Goal: Information Seeking & Learning: Find specific fact

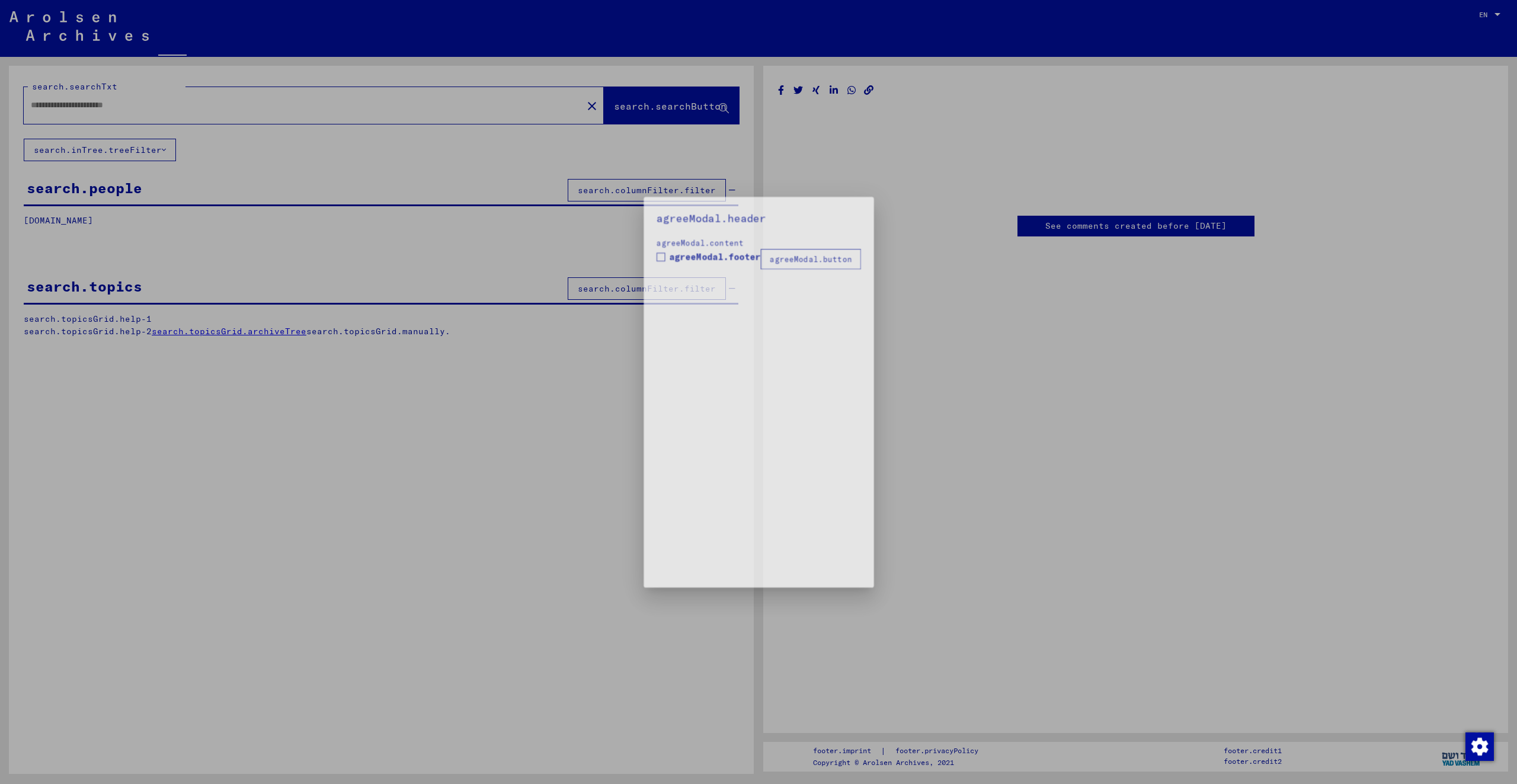
type input "********"
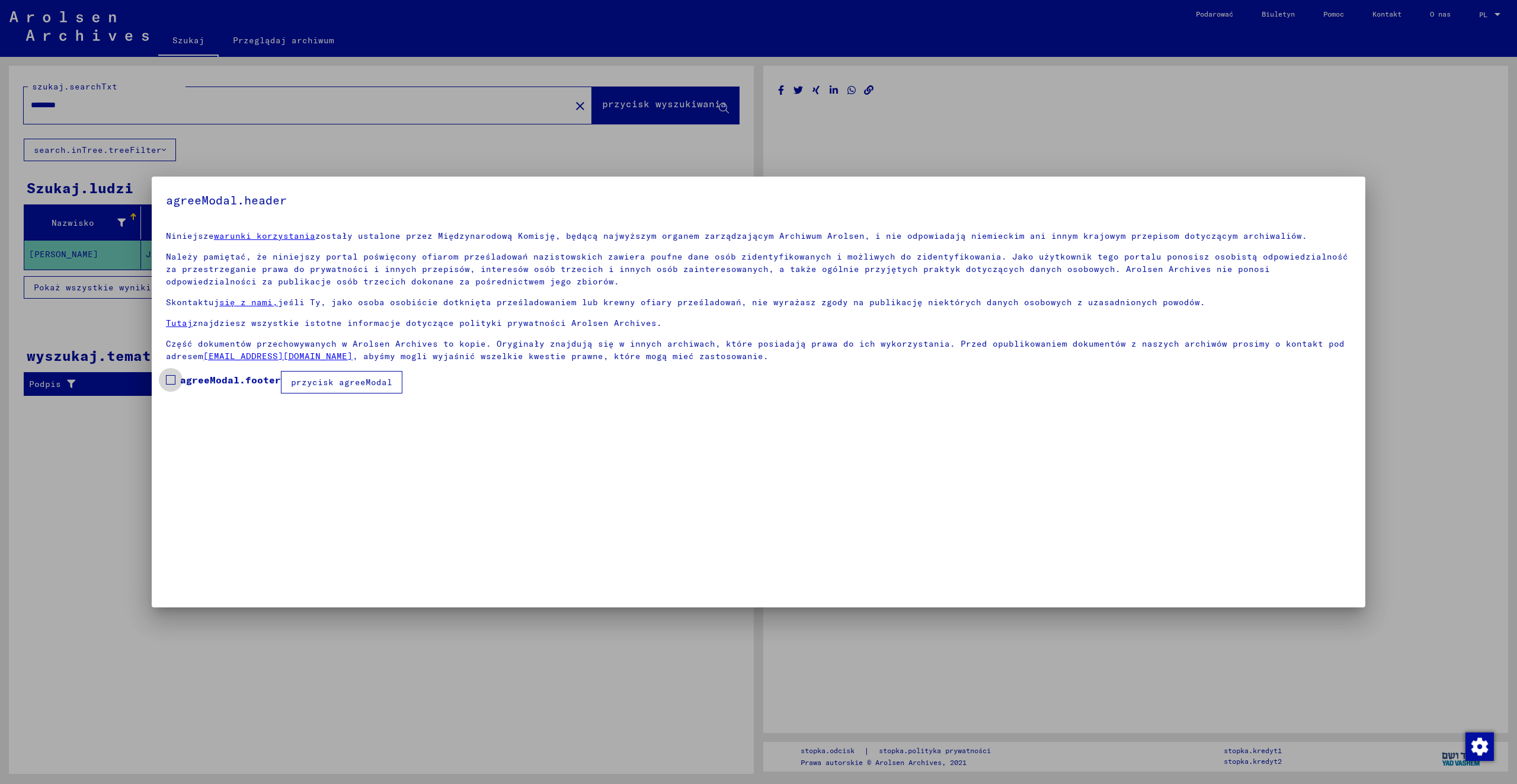
click at [170, 378] on span at bounding box center [170, 379] width 9 height 9
click at [343, 381] on font "przycisk agreeModal" at bounding box center [341, 382] width 101 height 11
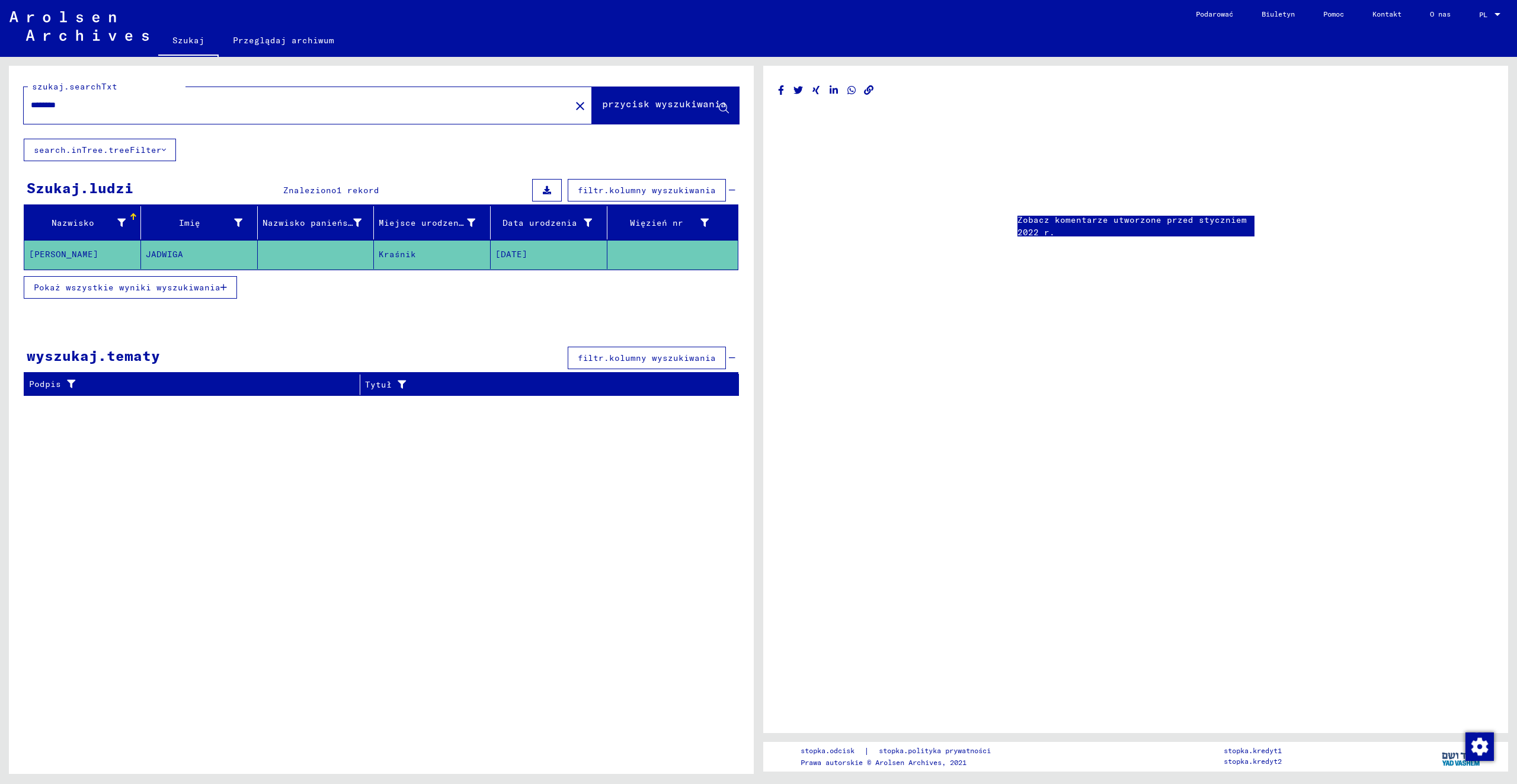
click at [130, 287] on font "Pokaż wszystkie wyniki wyszukiwania" at bounding box center [127, 287] width 187 height 11
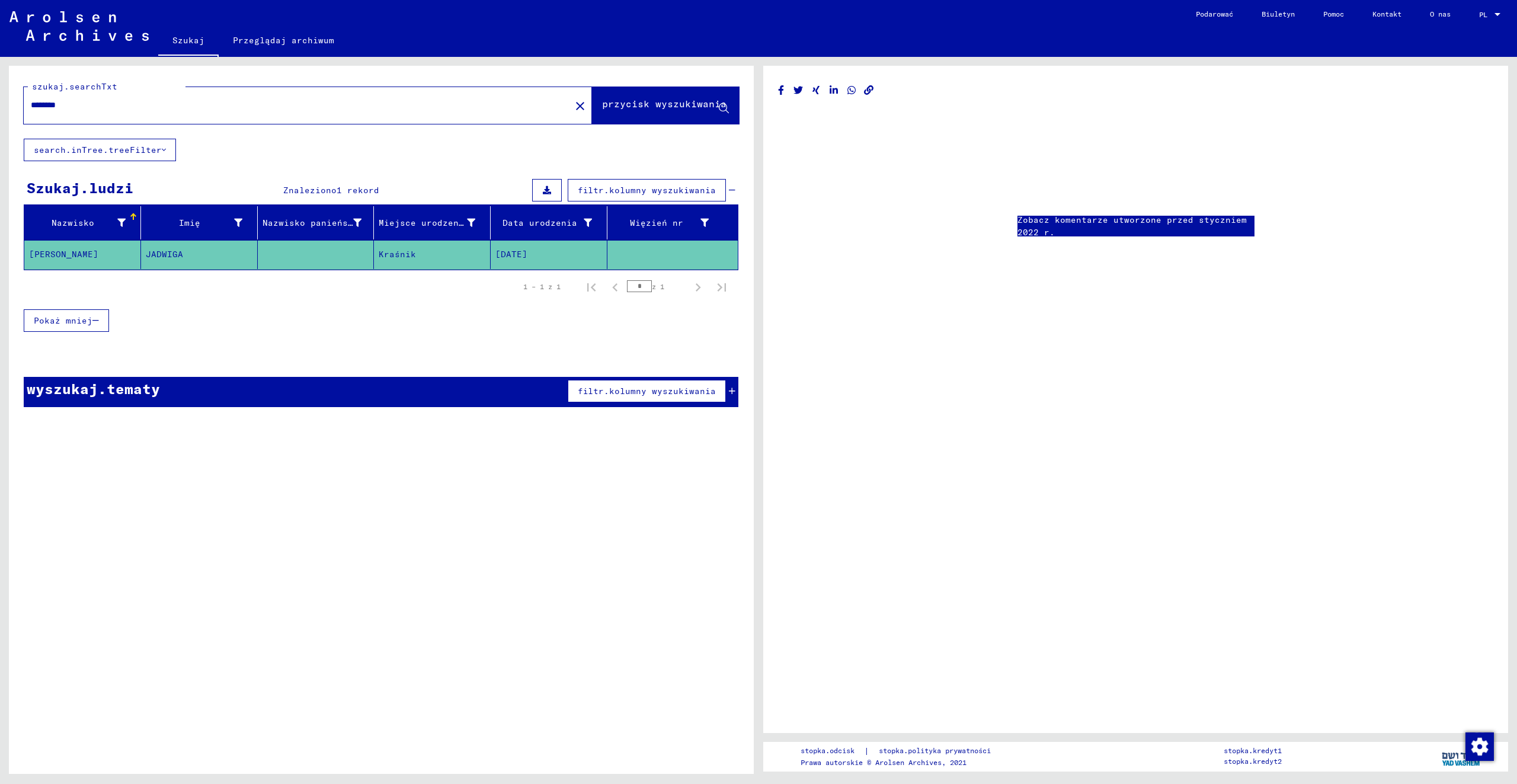
click at [686, 395] on font "filtr.kolumny wyszukiwania" at bounding box center [647, 391] width 138 height 11
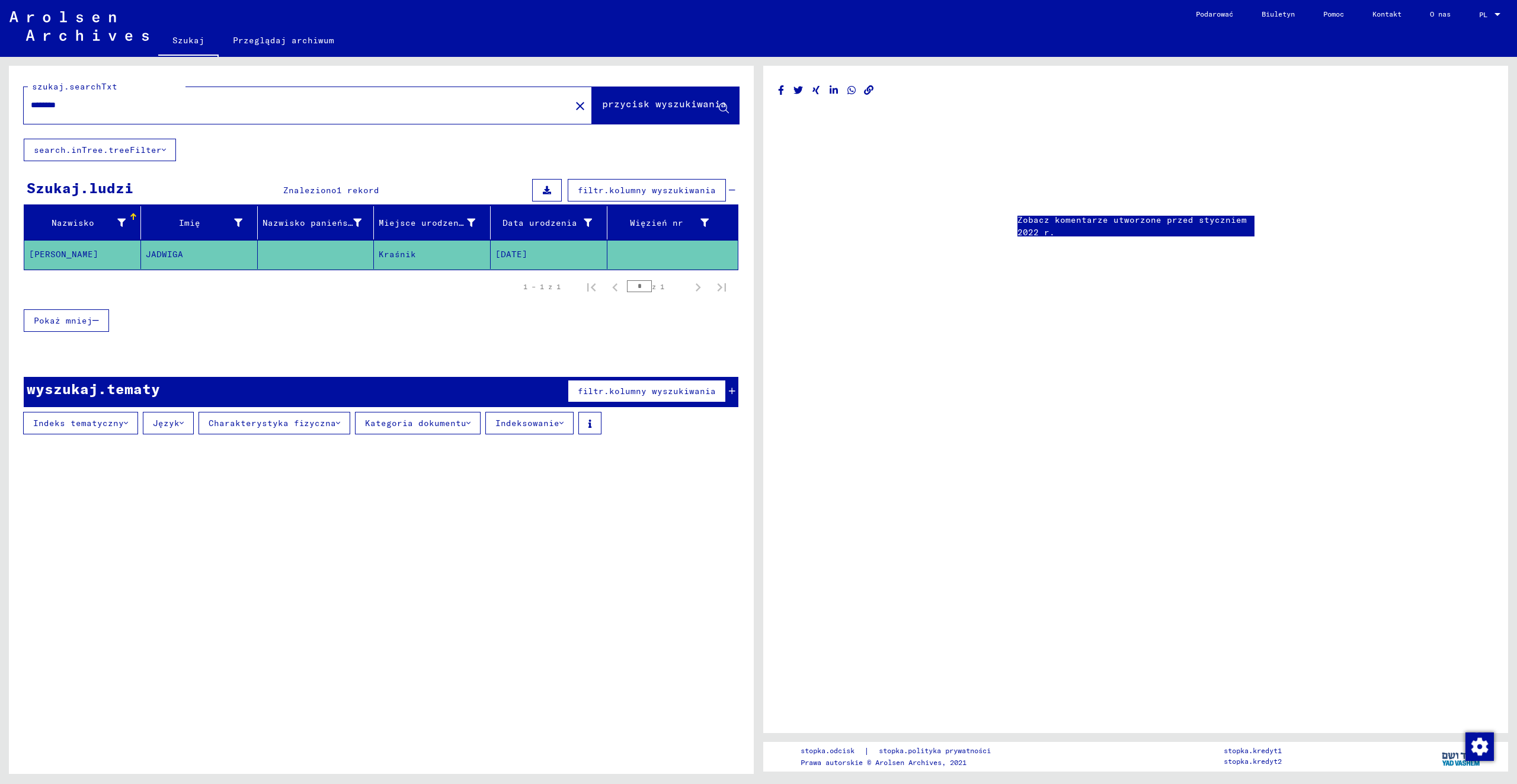
click at [662, 190] on font "filtr.kolumny wyszukiwania" at bounding box center [647, 190] width 138 height 11
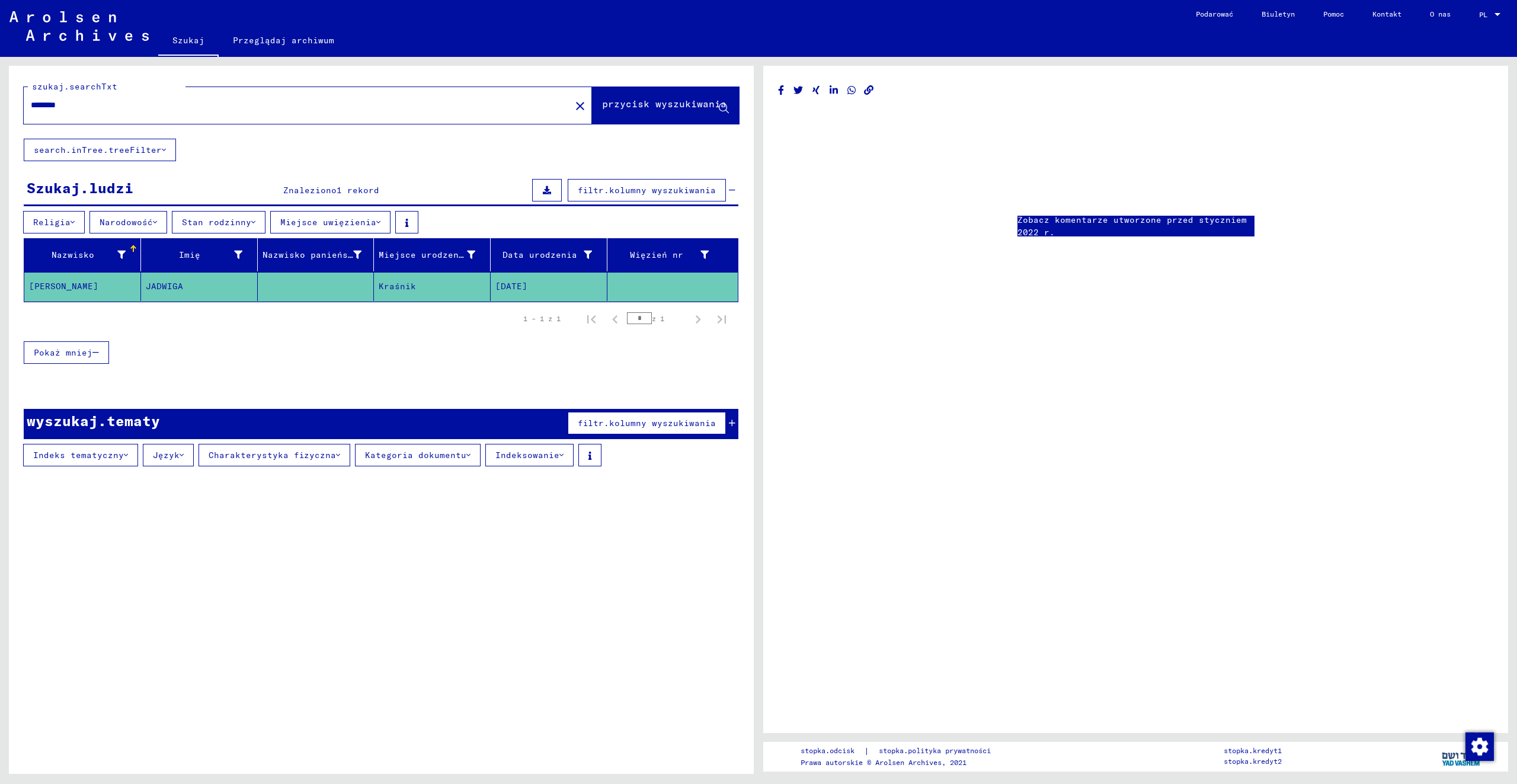
click at [332, 221] on font "Miejsce uwięzienia" at bounding box center [329, 222] width 96 height 11
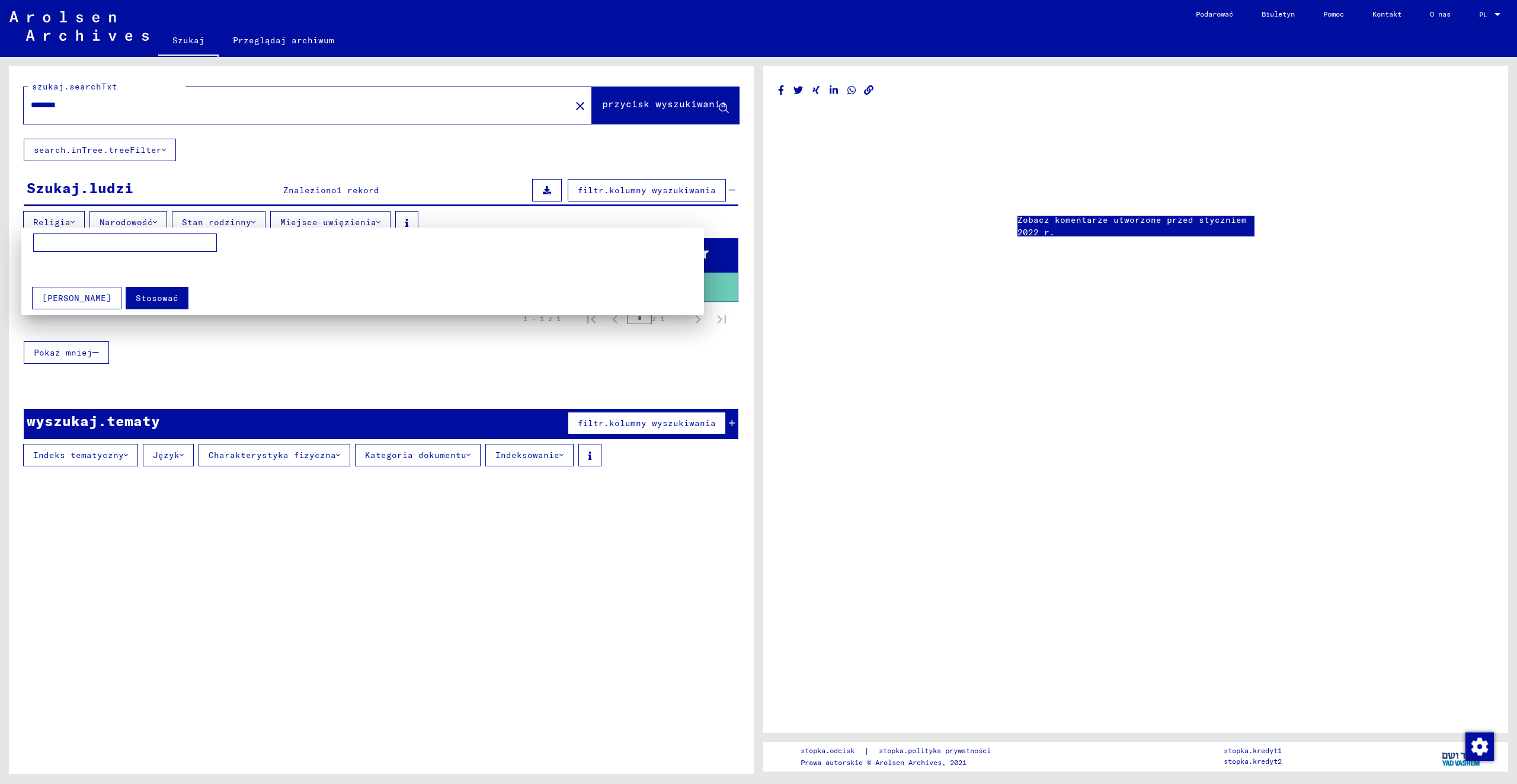
click at [473, 147] on div at bounding box center [758, 392] width 1517 height 784
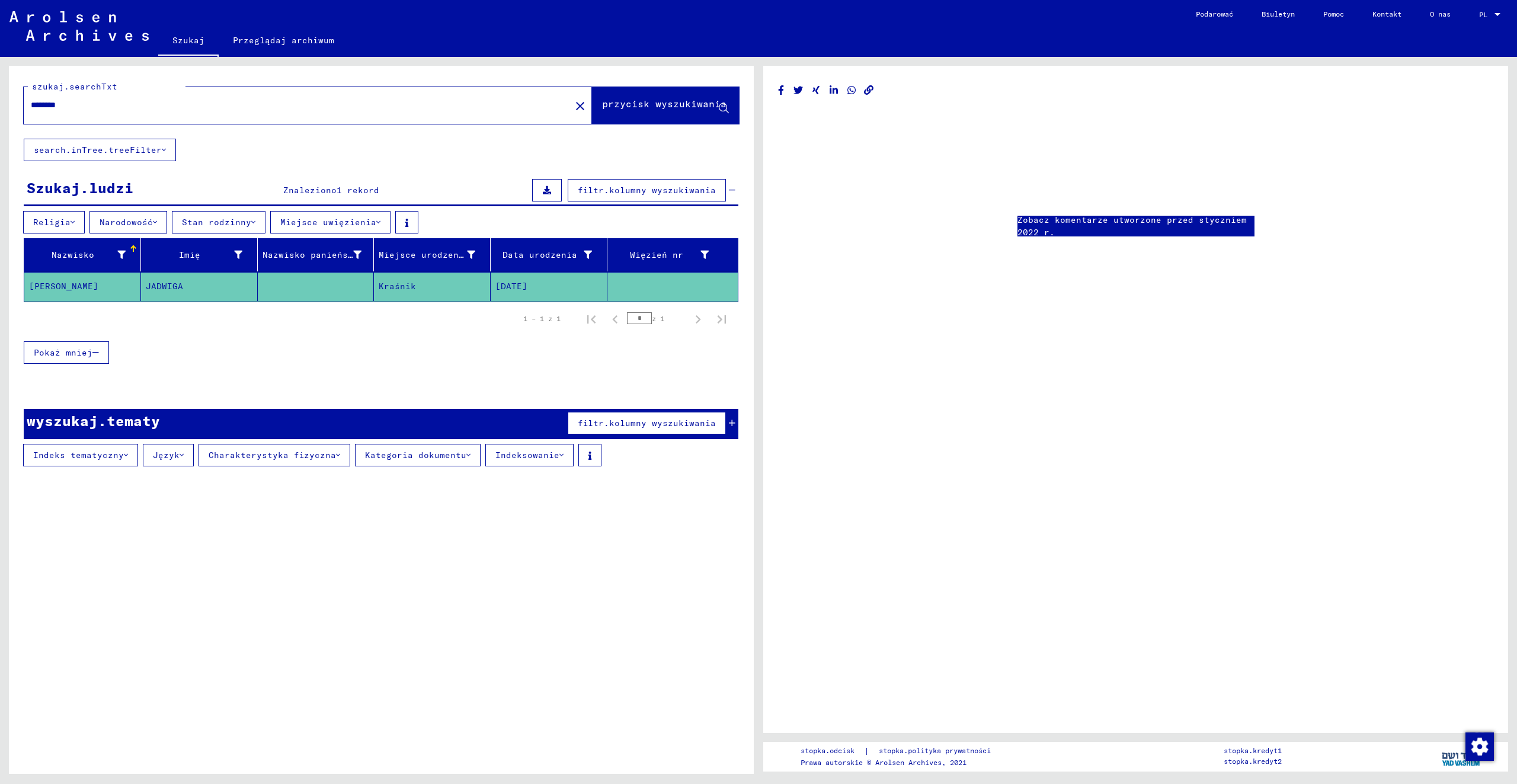
click at [219, 222] on font "Stan rodzinny" at bounding box center [216, 222] width 70 height 11
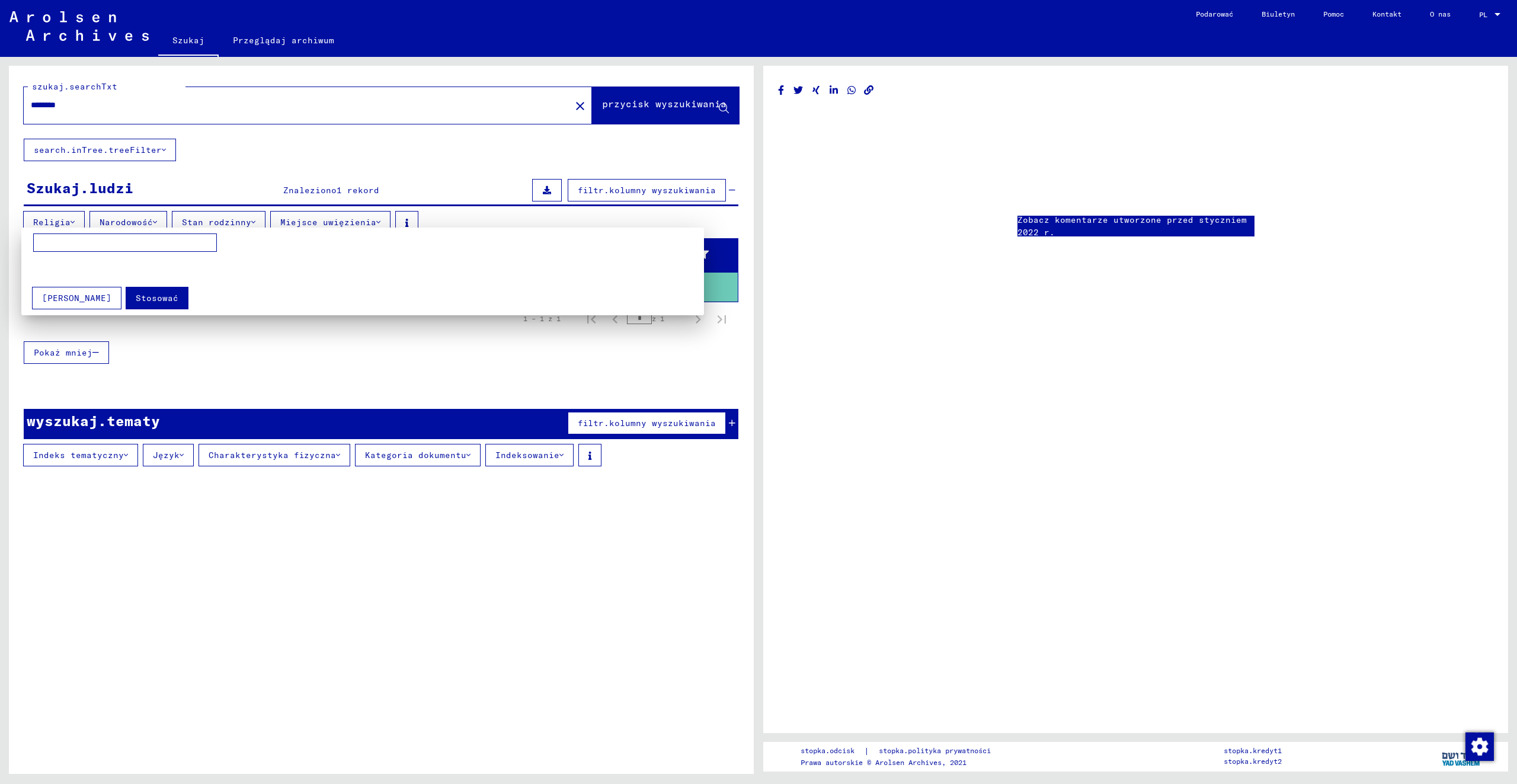
click at [464, 152] on div at bounding box center [758, 392] width 1517 height 784
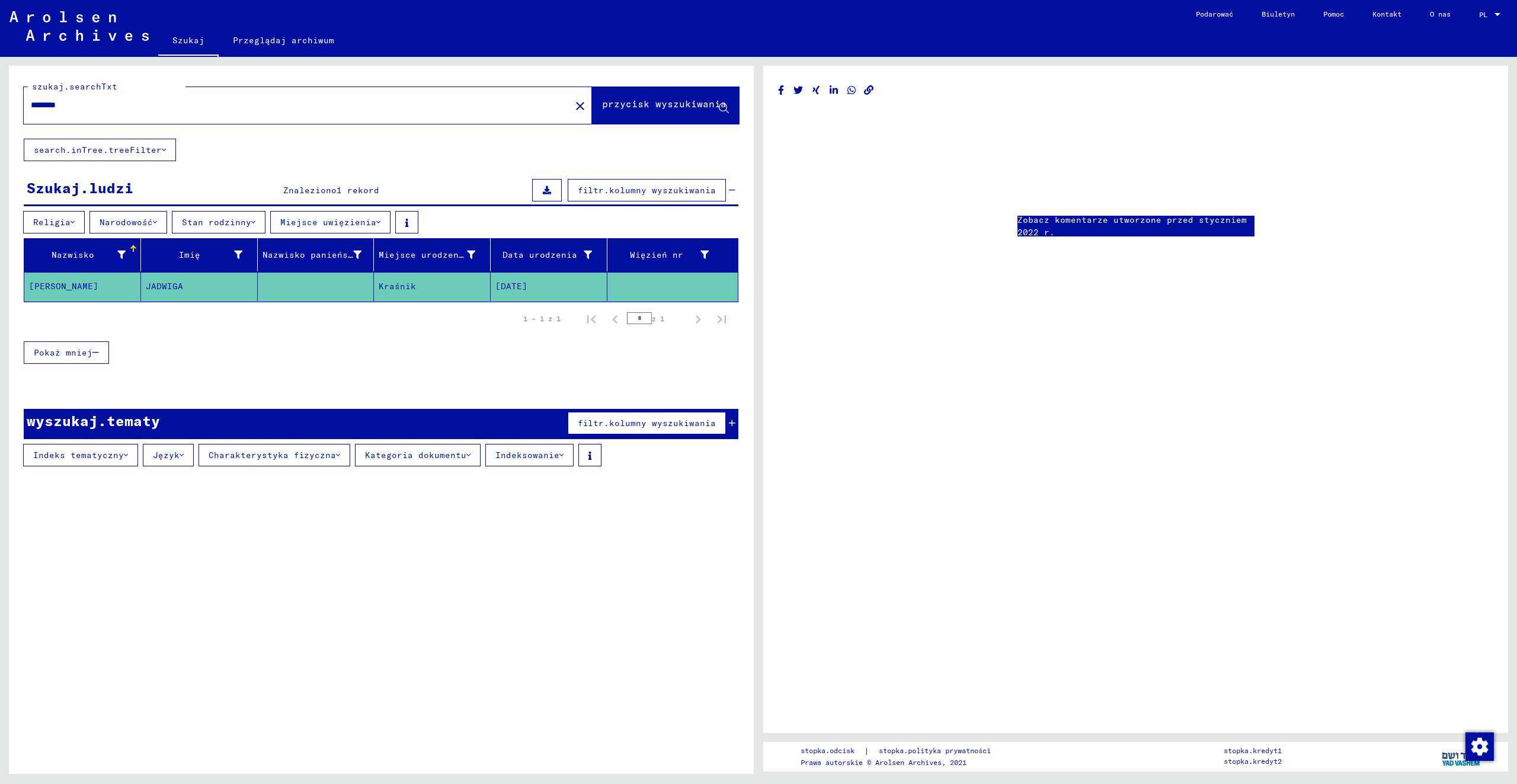
click at [116, 224] on font "Narodowość" at bounding box center [126, 222] width 53 height 11
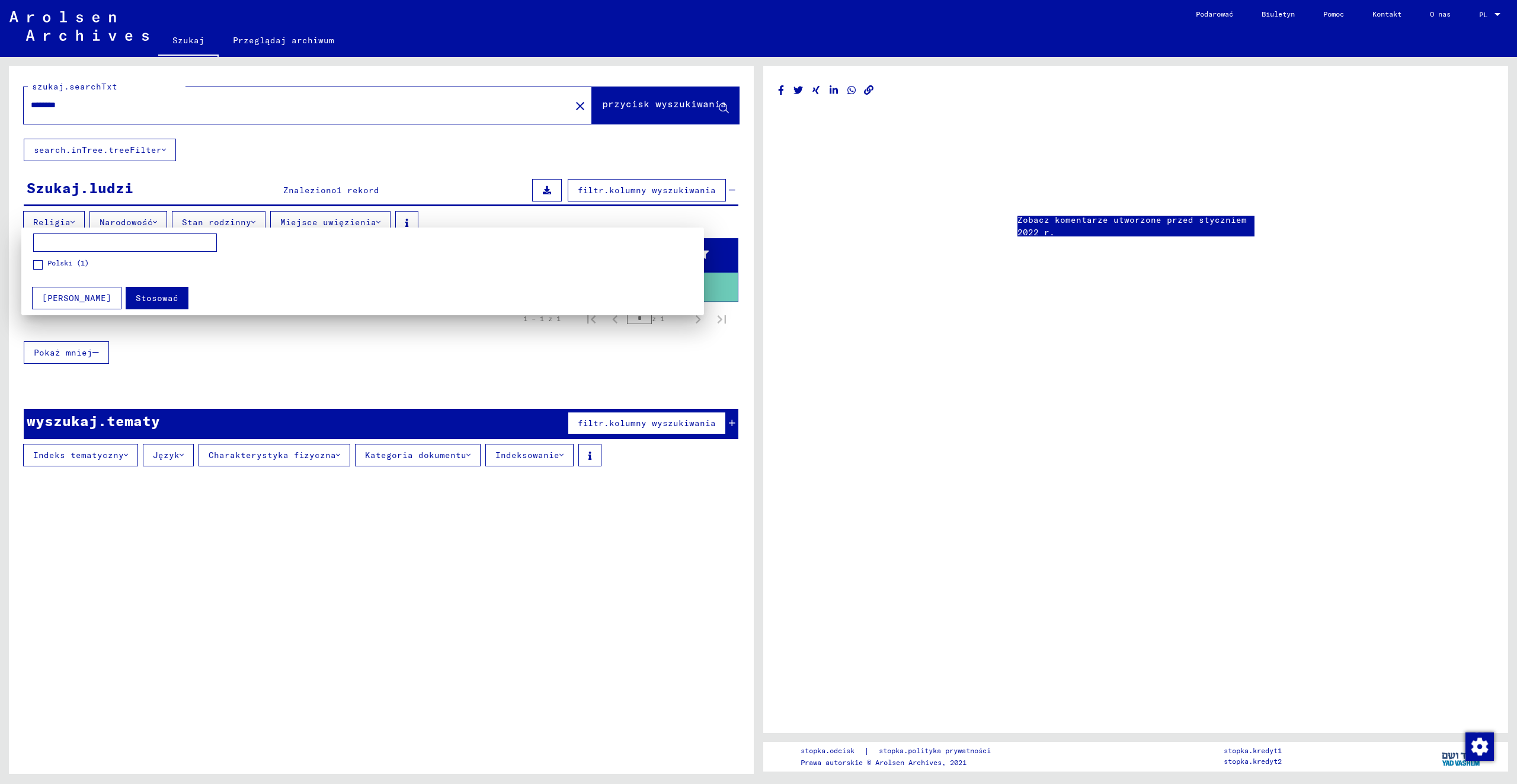
click at [61, 220] on div at bounding box center [758, 392] width 1517 height 784
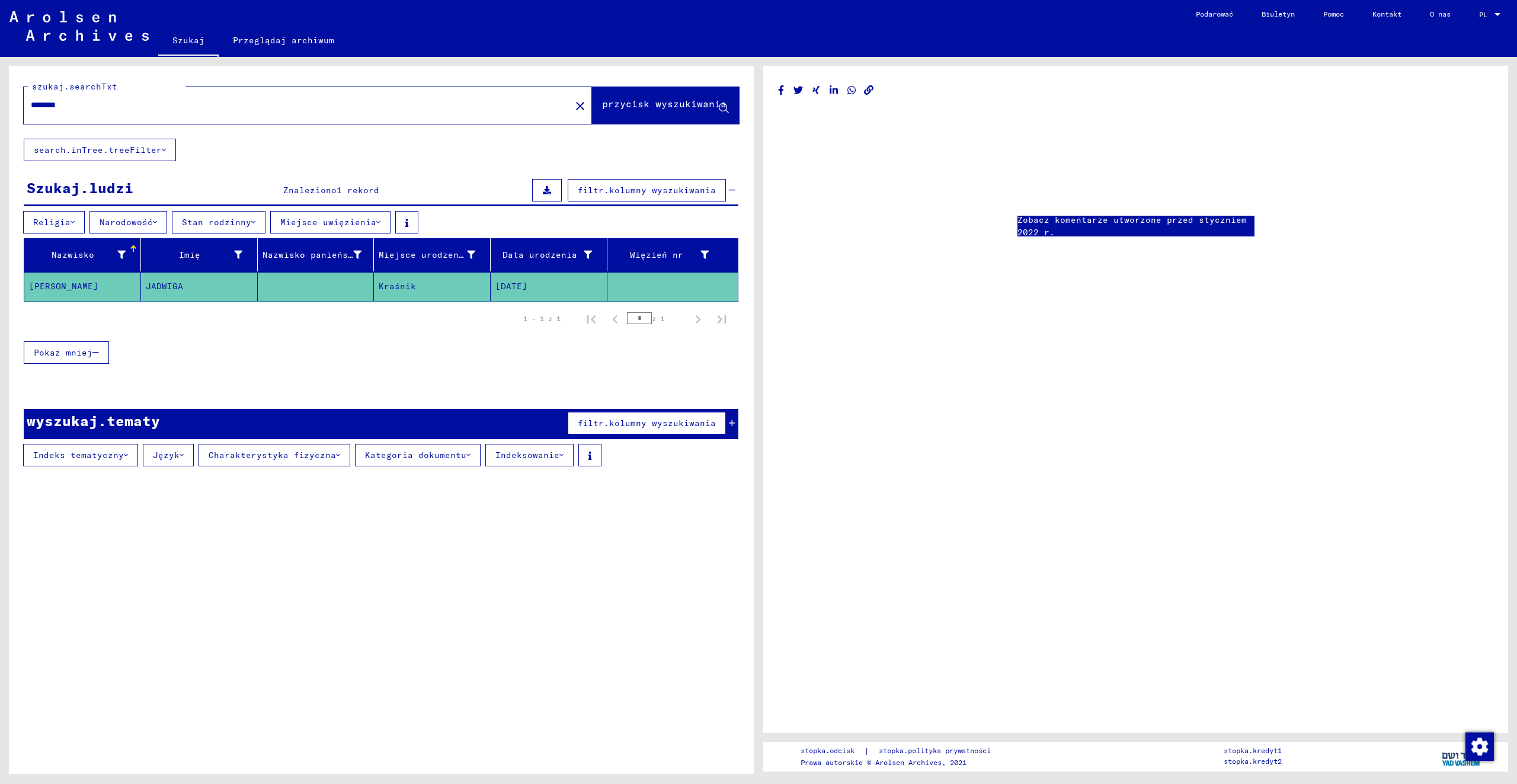
click at [59, 223] on font "Religia" at bounding box center [52, 222] width 37 height 11
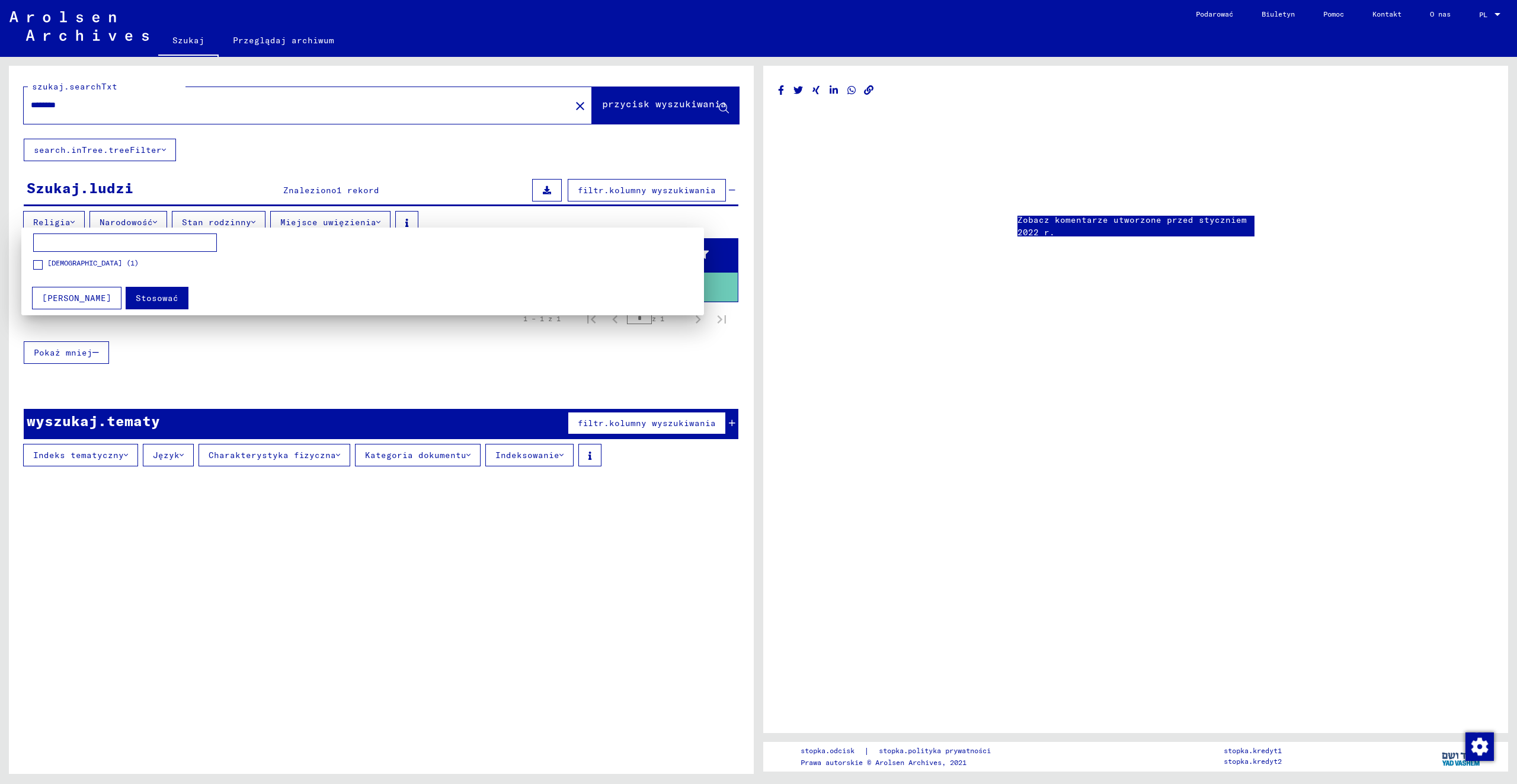
click at [130, 219] on div at bounding box center [758, 392] width 1517 height 784
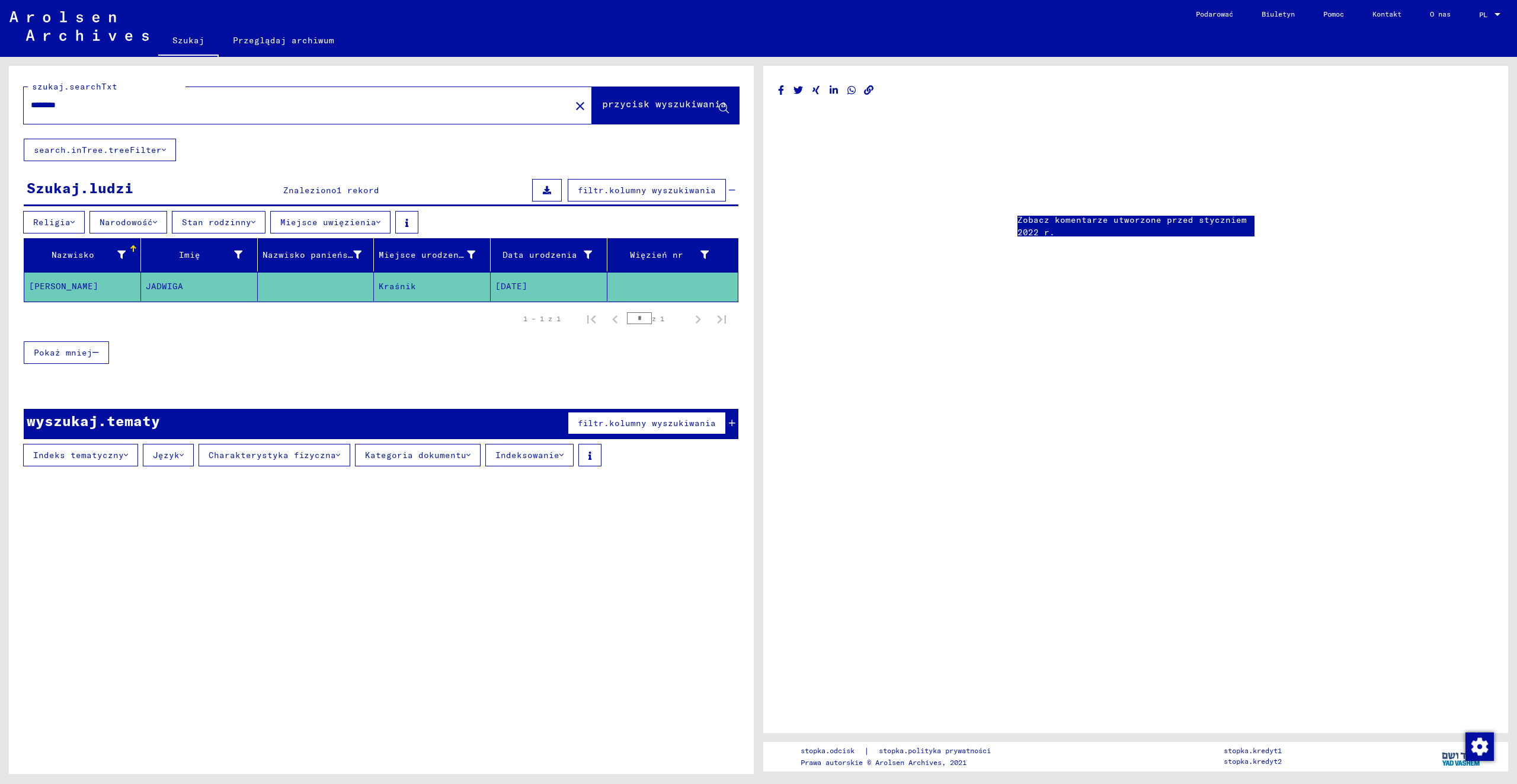
click at [132, 220] on font "Narodowość" at bounding box center [126, 222] width 53 height 11
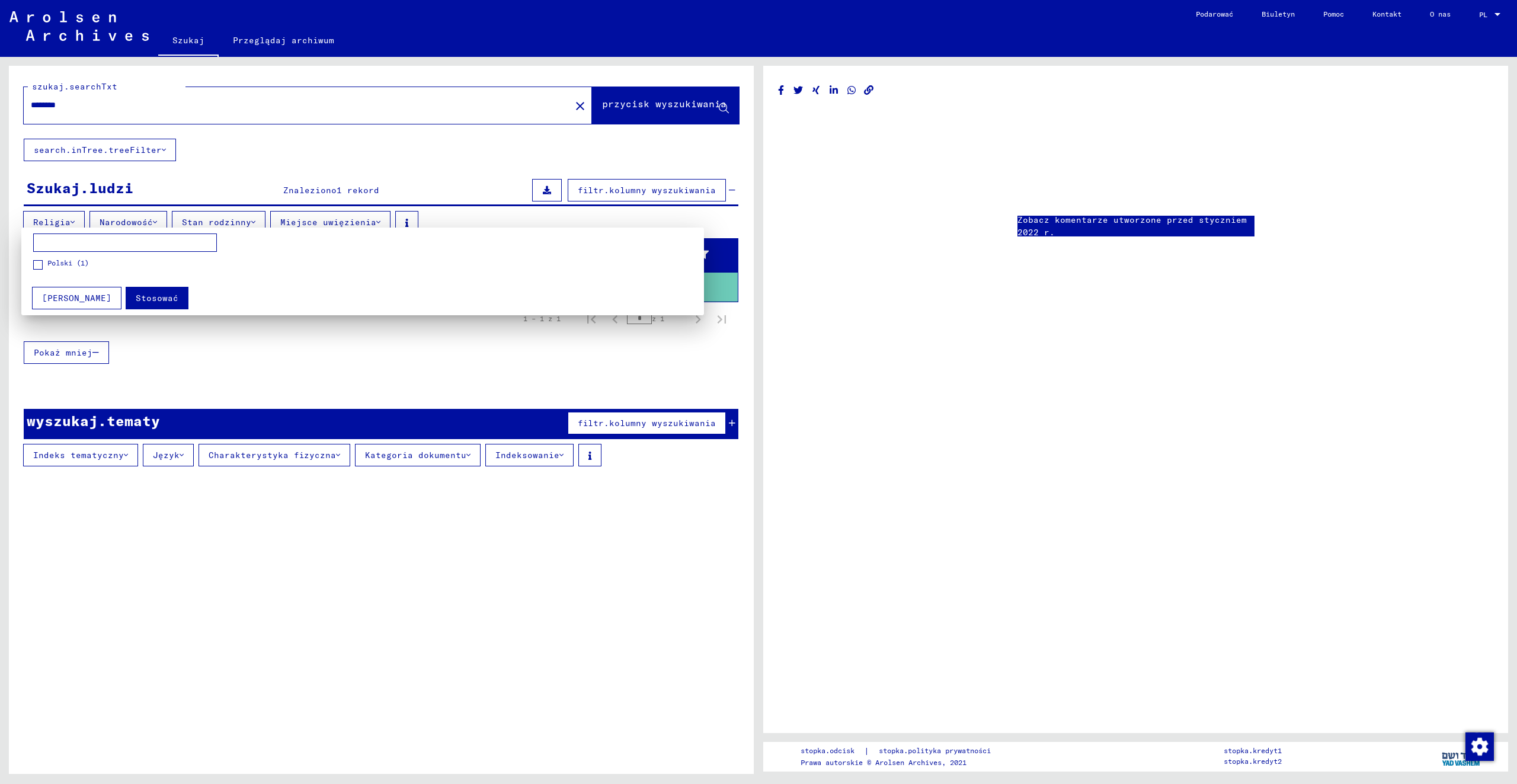
click at [224, 220] on div at bounding box center [758, 392] width 1517 height 784
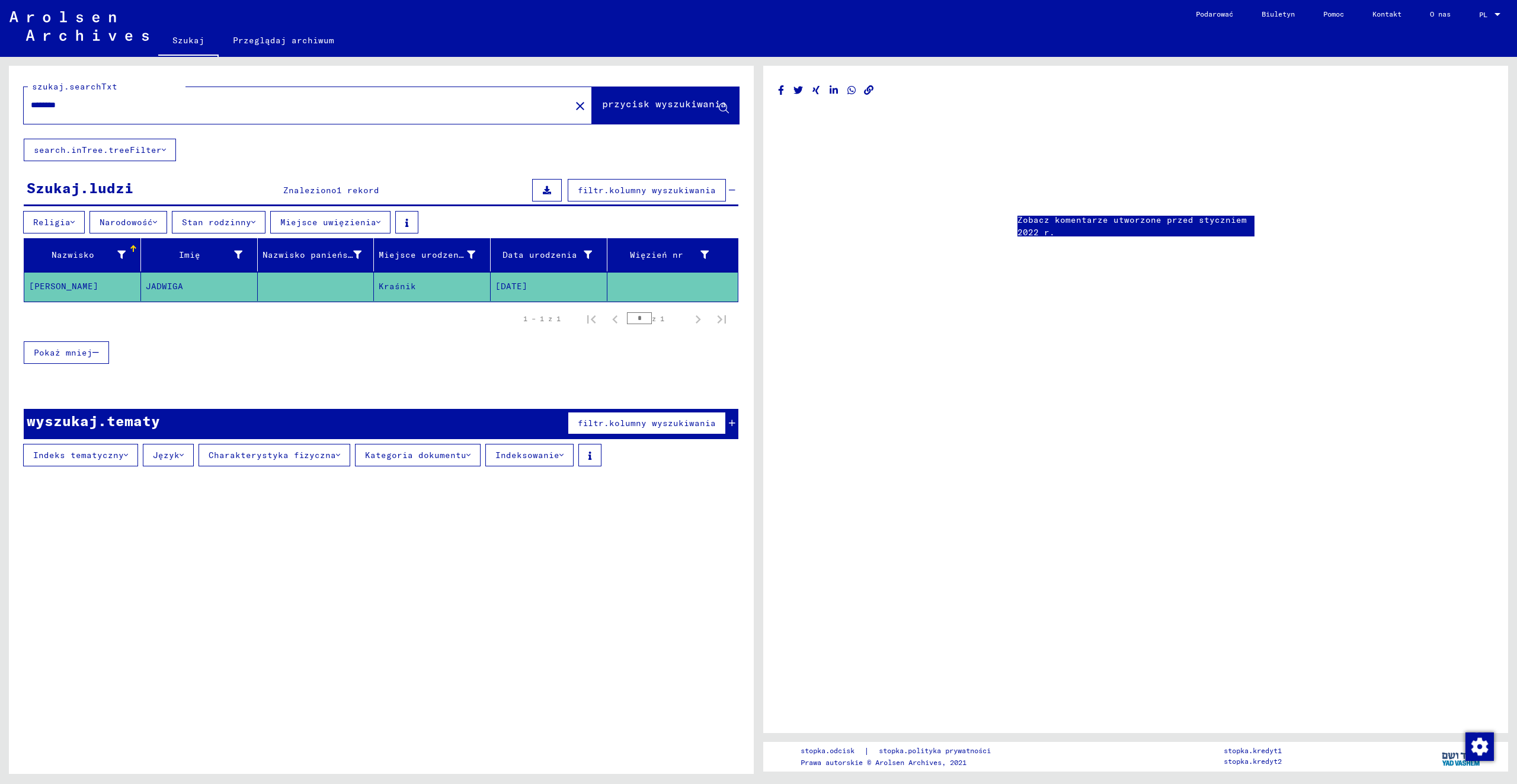
click at [224, 220] on font "Stan rodzinny" at bounding box center [216, 222] width 70 height 11
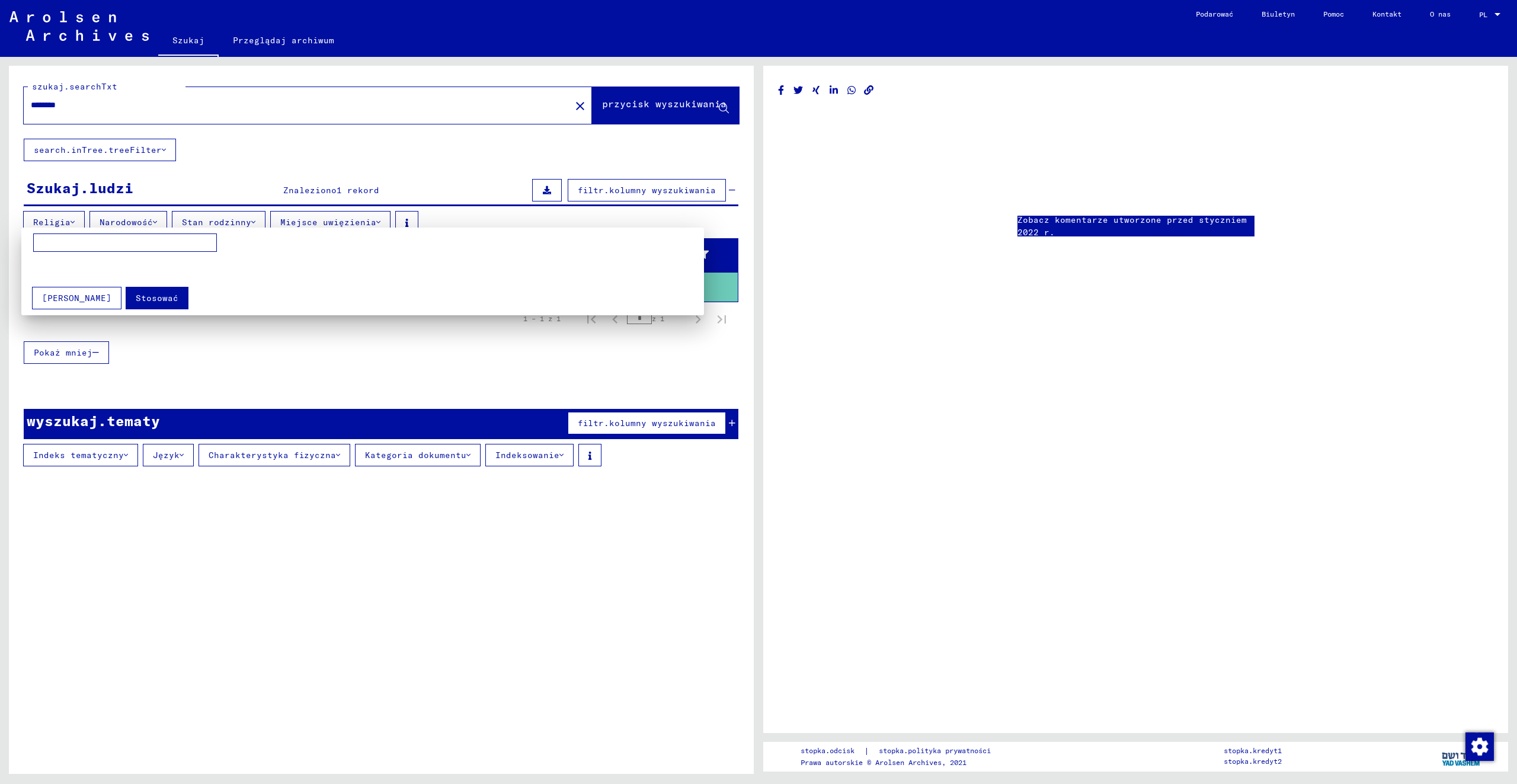
click at [318, 222] on div at bounding box center [758, 392] width 1517 height 784
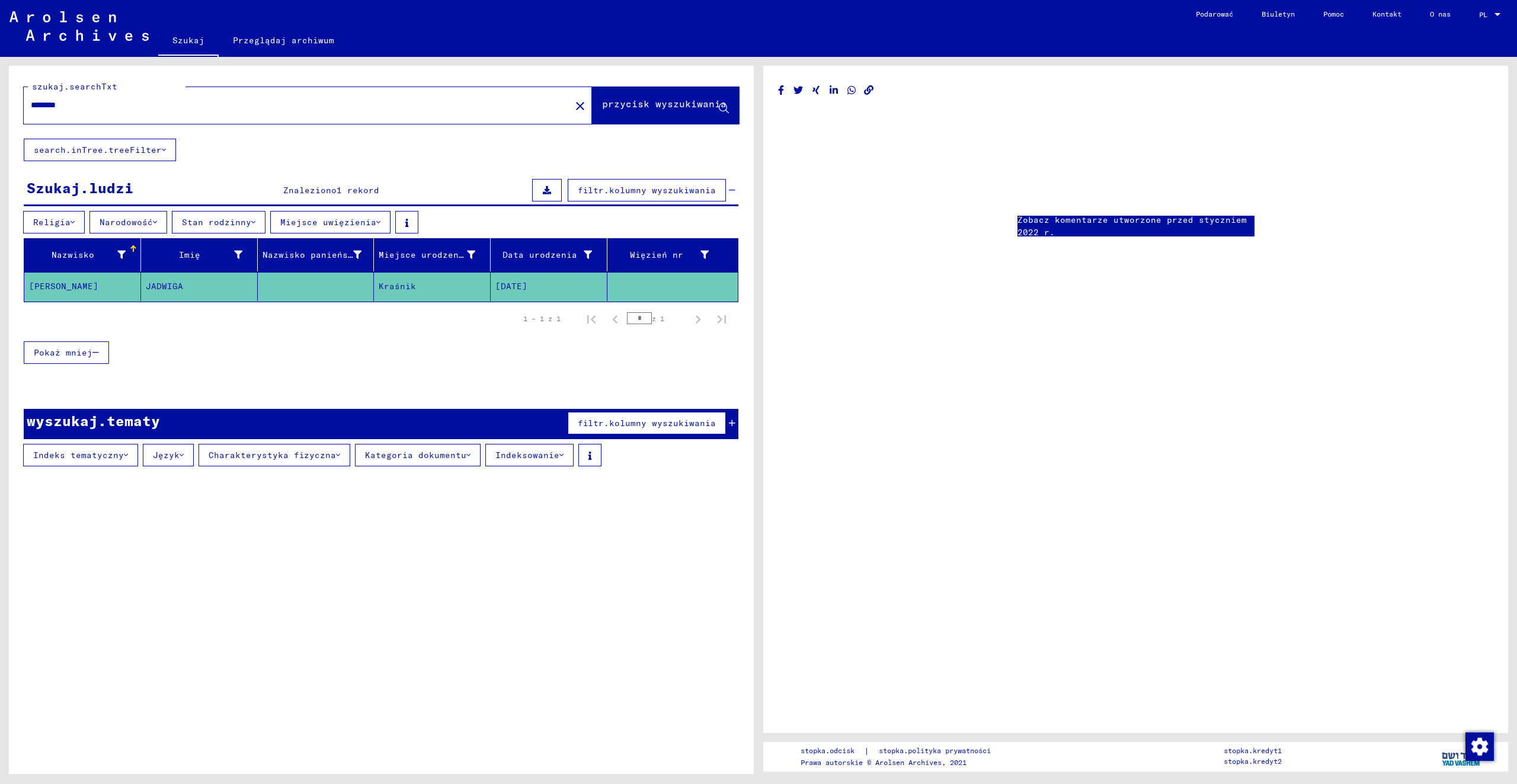
click at [318, 222] on font "Miejsce uwięzienia" at bounding box center [329, 222] width 96 height 11
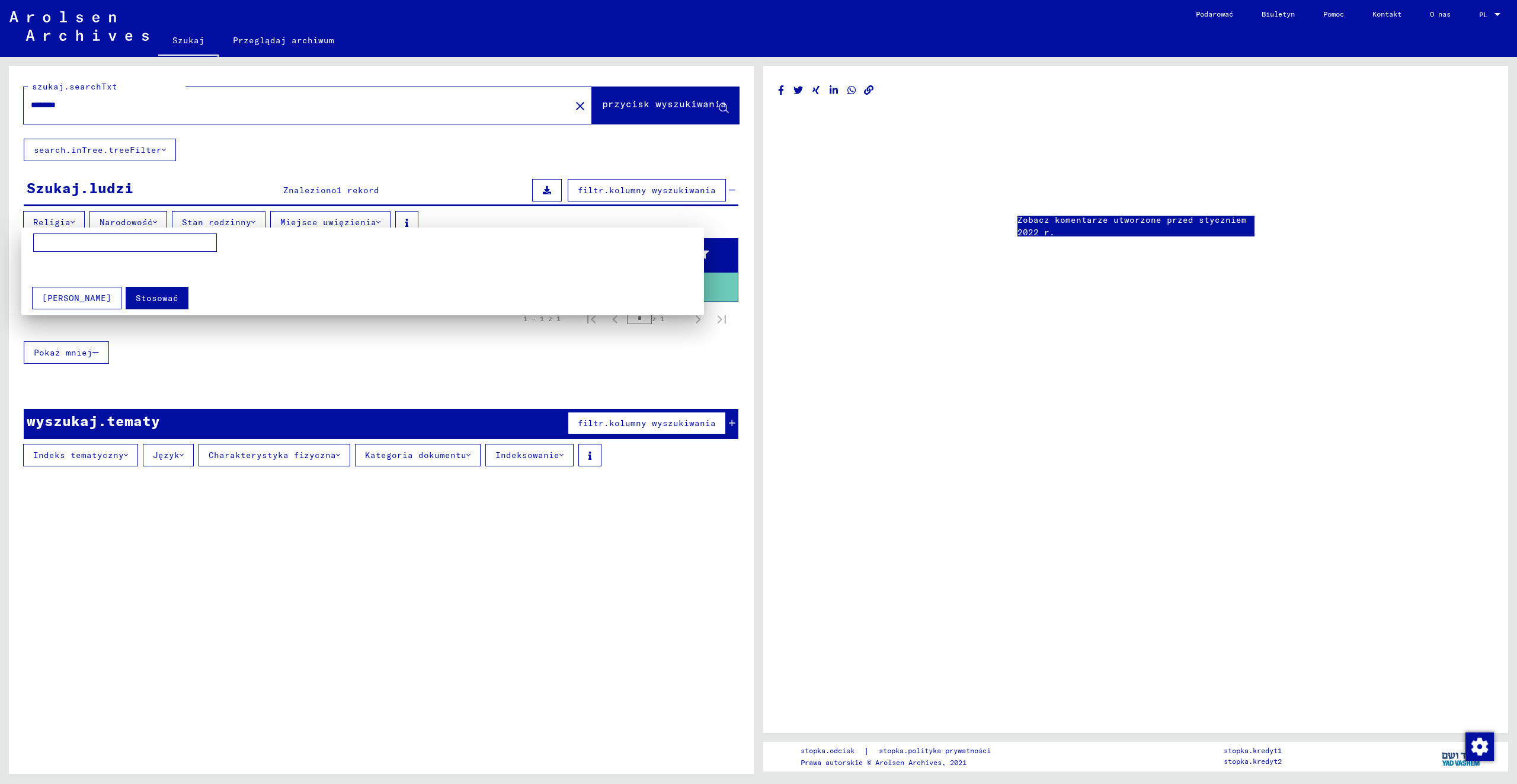
click at [349, 157] on div at bounding box center [758, 392] width 1517 height 784
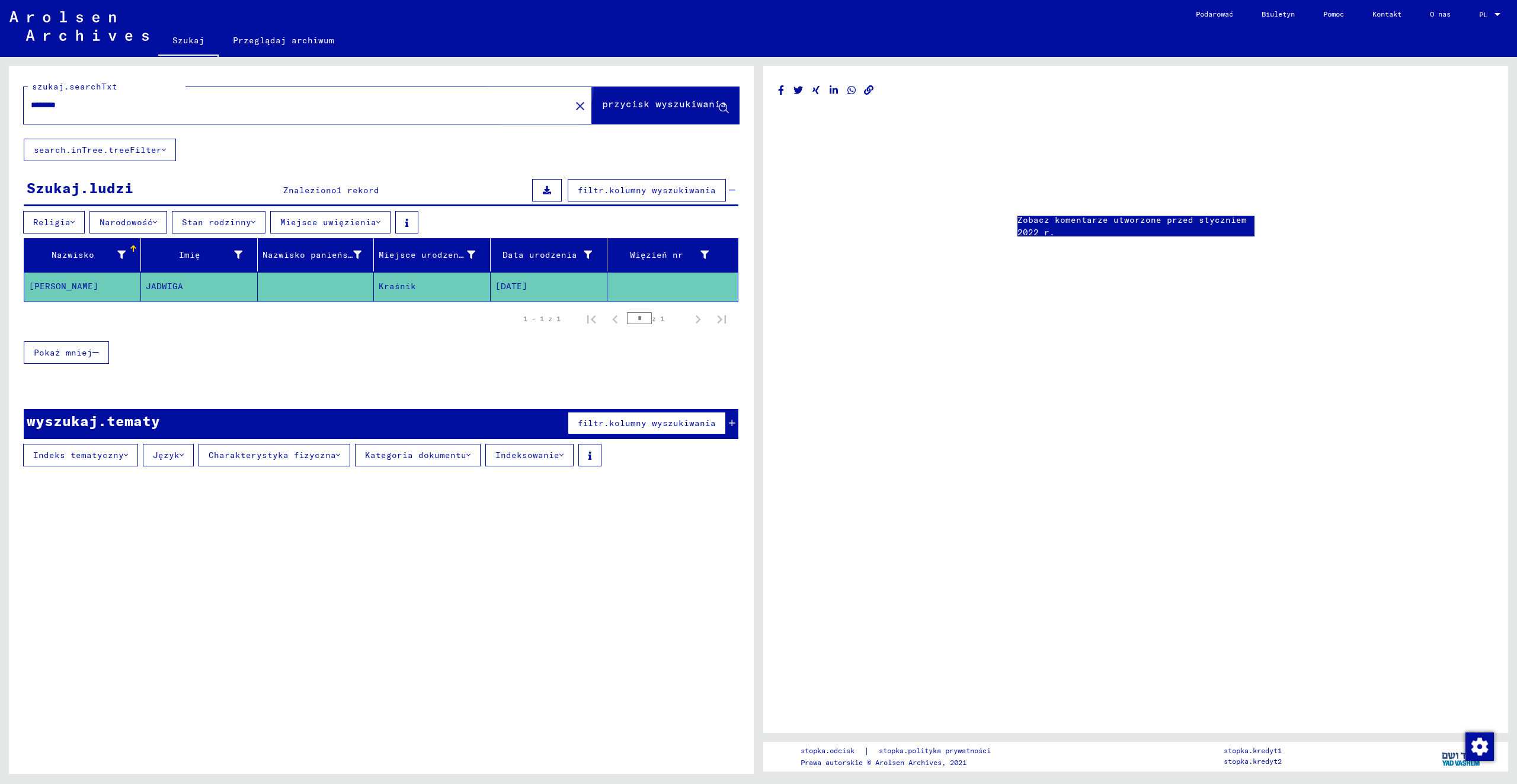
click at [677, 101] on font "przycisk wyszukiwania" at bounding box center [664, 103] width 124 height 12
